Goal: Transaction & Acquisition: Book appointment/travel/reservation

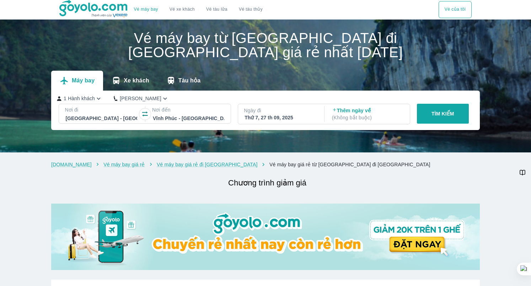
scroll to position [249, 0]
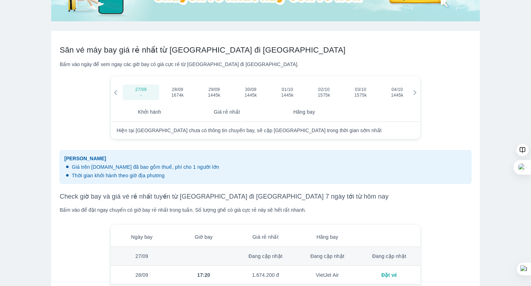
click at [411, 92] on div at bounding box center [415, 93] width 9 height 20
click at [283, 98] on span "1445k" at bounding box center [288, 95] width 26 height 6
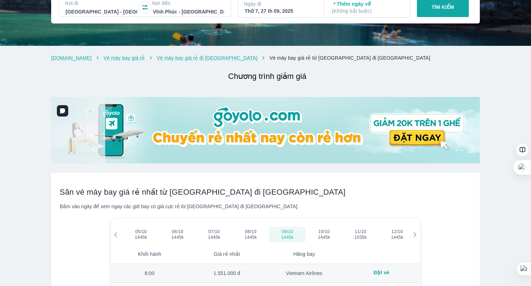
scroll to position [36, 0]
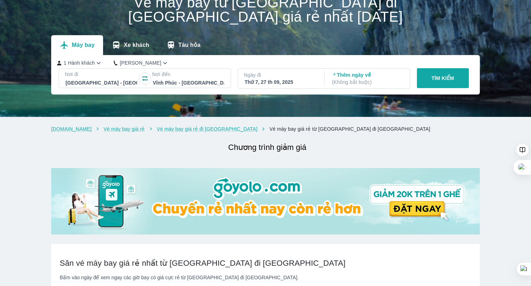
click at [109, 81] on div at bounding box center [100, 83] width 71 height 9
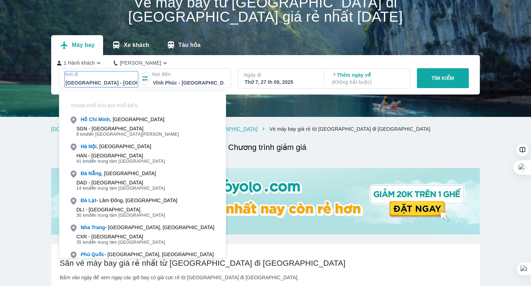
scroll to position [41, 0]
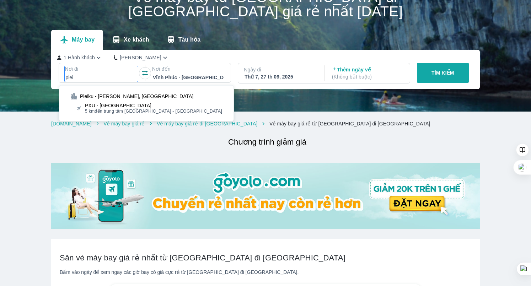
type input "plei"
click at [120, 112] on span "5 km đến trung tâm [GEOGRAPHIC_DATA] - [GEOGRAPHIC_DATA]" at bounding box center [153, 111] width 137 height 6
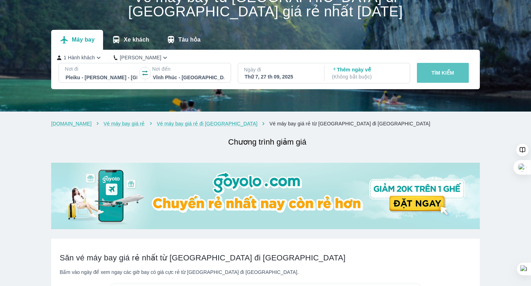
click at [440, 76] on p "TÌM KIẾM" at bounding box center [443, 72] width 23 height 7
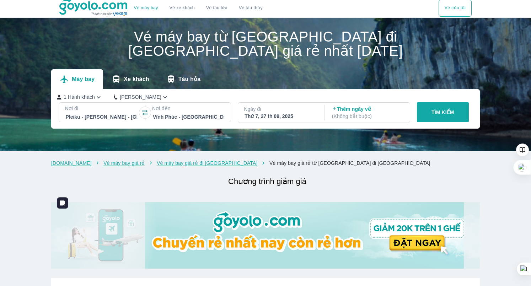
scroll to position [0, 0]
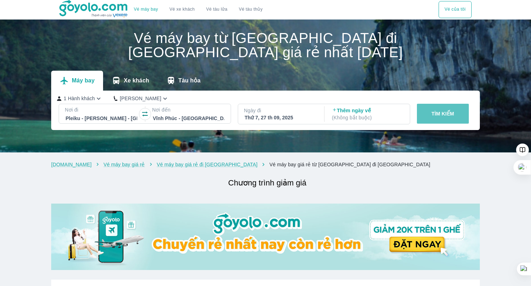
click at [446, 115] on p "TÌM KIẾM" at bounding box center [443, 113] width 23 height 7
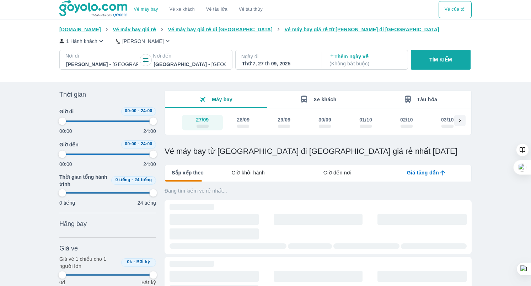
type input "97.9166666666667"
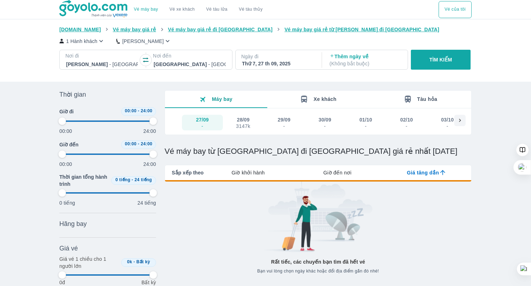
type input "97.9166666666667"
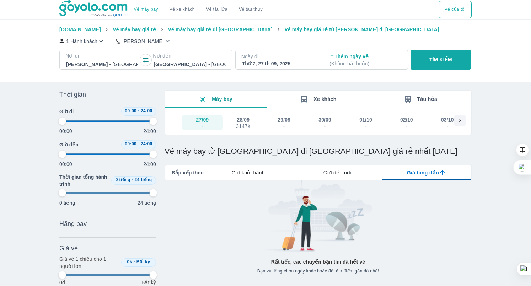
type input "97.9166666666667"
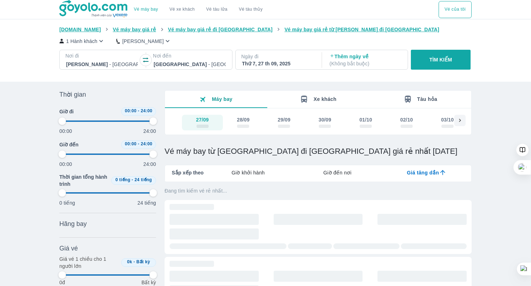
type input "97.9166666666667"
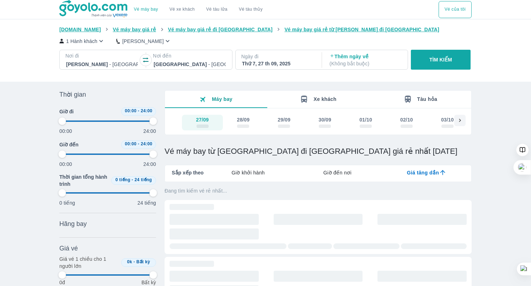
type input "97.9166666666667"
